Goal: Communication & Community: Answer question/provide support

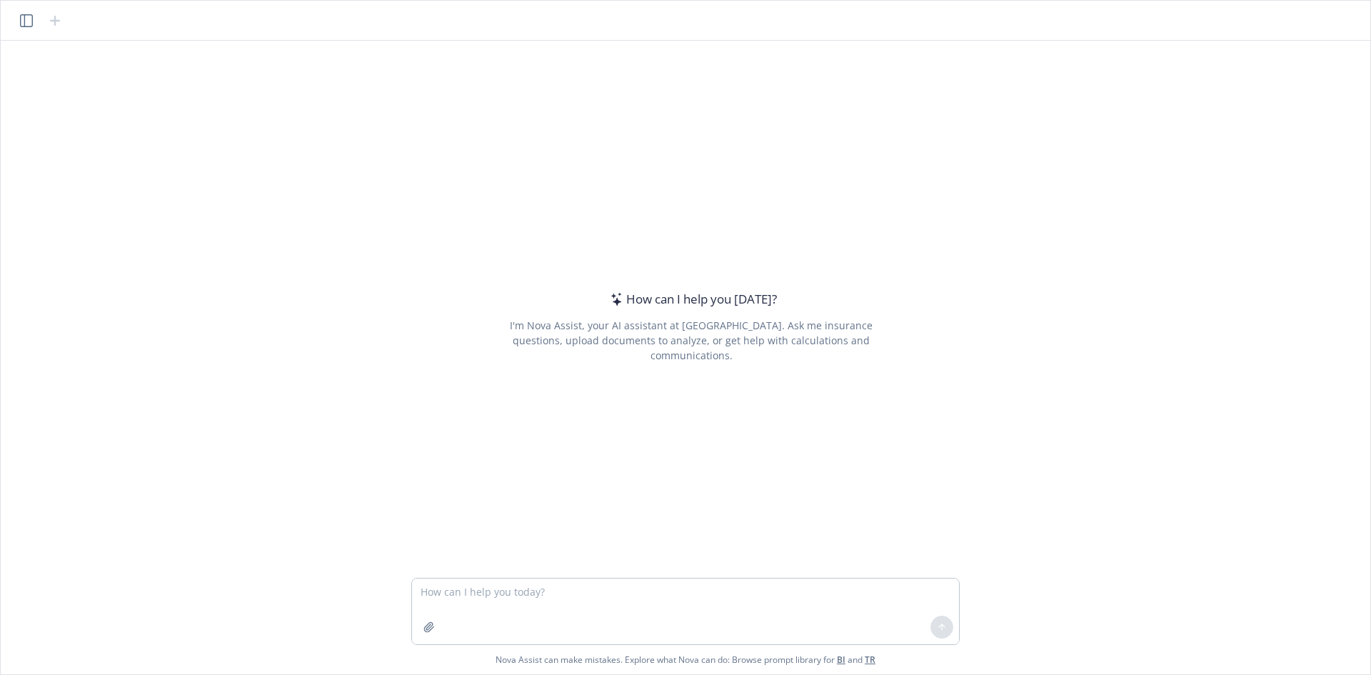
click at [465, 596] on textarea at bounding box center [685, 611] width 547 height 66
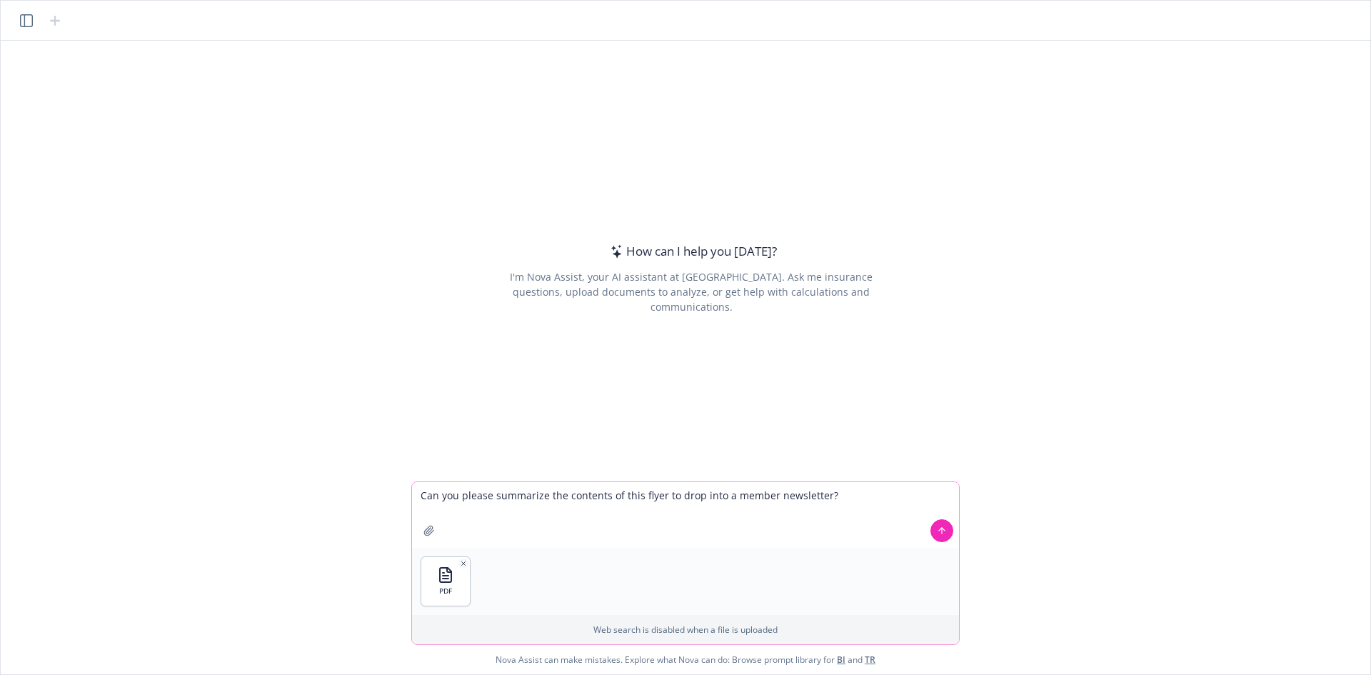
click at [945, 529] on icon at bounding box center [942, 530] width 10 height 10
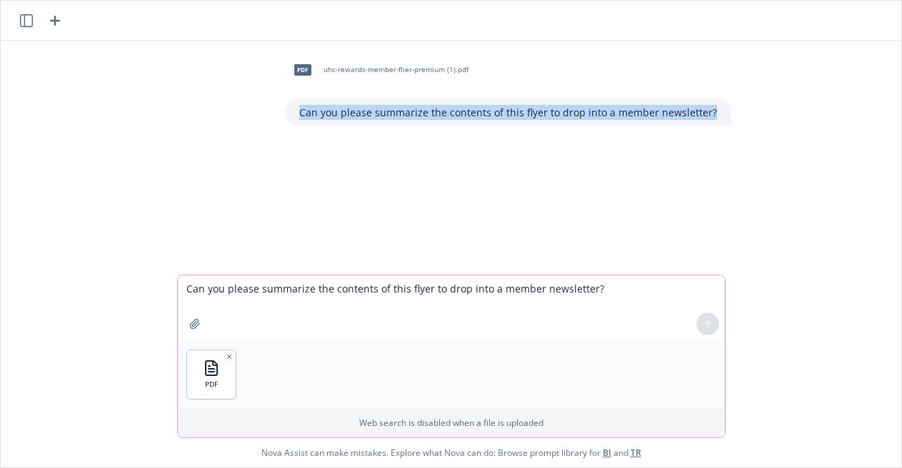
drag, startPoint x: 308, startPoint y: 109, endPoint x: 737, endPoint y: 115, distance: 429.8
click at [737, 115] on div "pdf uhc-rewards-member-flier-premium (1).pdf Can you please summarize the conte…" at bounding box center [450, 158] width 889 height 234
copy p "Can you please summarize the contents of this flyer to drop into a member newsl…"
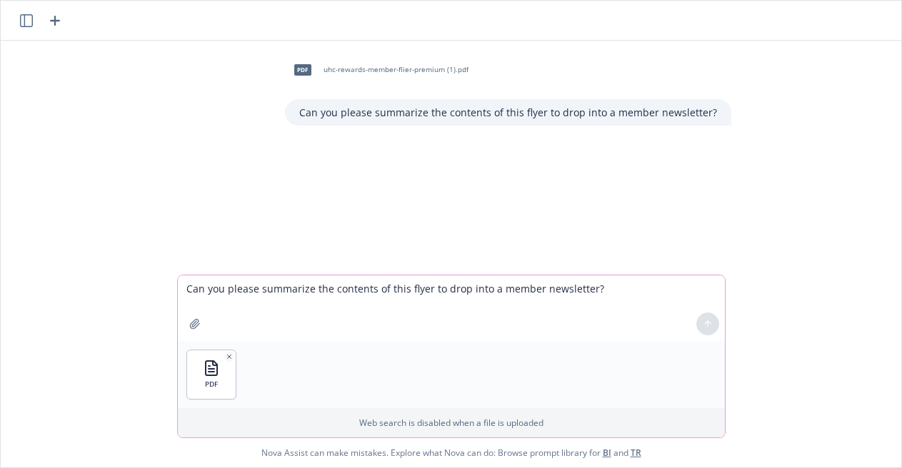
click at [201, 290] on textarea "Can you please summarize the contents of this flyer to drop into a member newsl…" at bounding box center [451, 309] width 547 height 66
paste textarea
type textarea "Can you please summarize the contents of this flyer to drop into a member newsl…"
click at [704, 321] on icon at bounding box center [707, 324] width 10 height 10
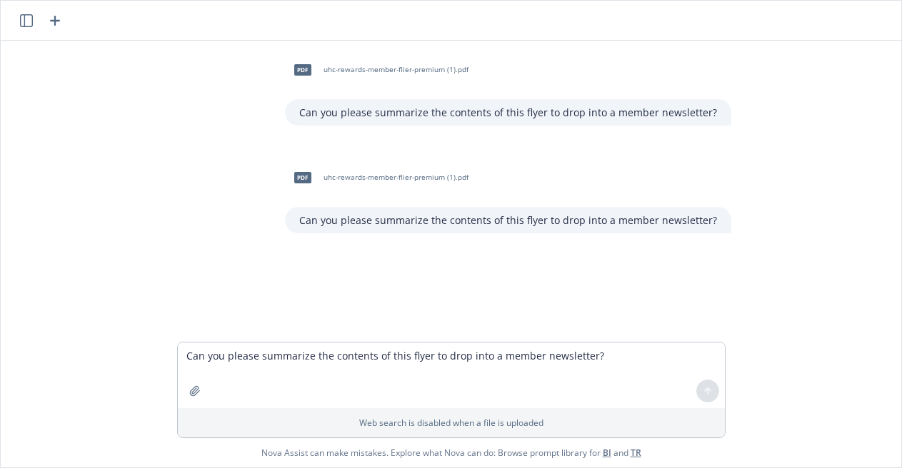
scroll to position [2, 0]
